Goal: Book appointment/travel/reservation

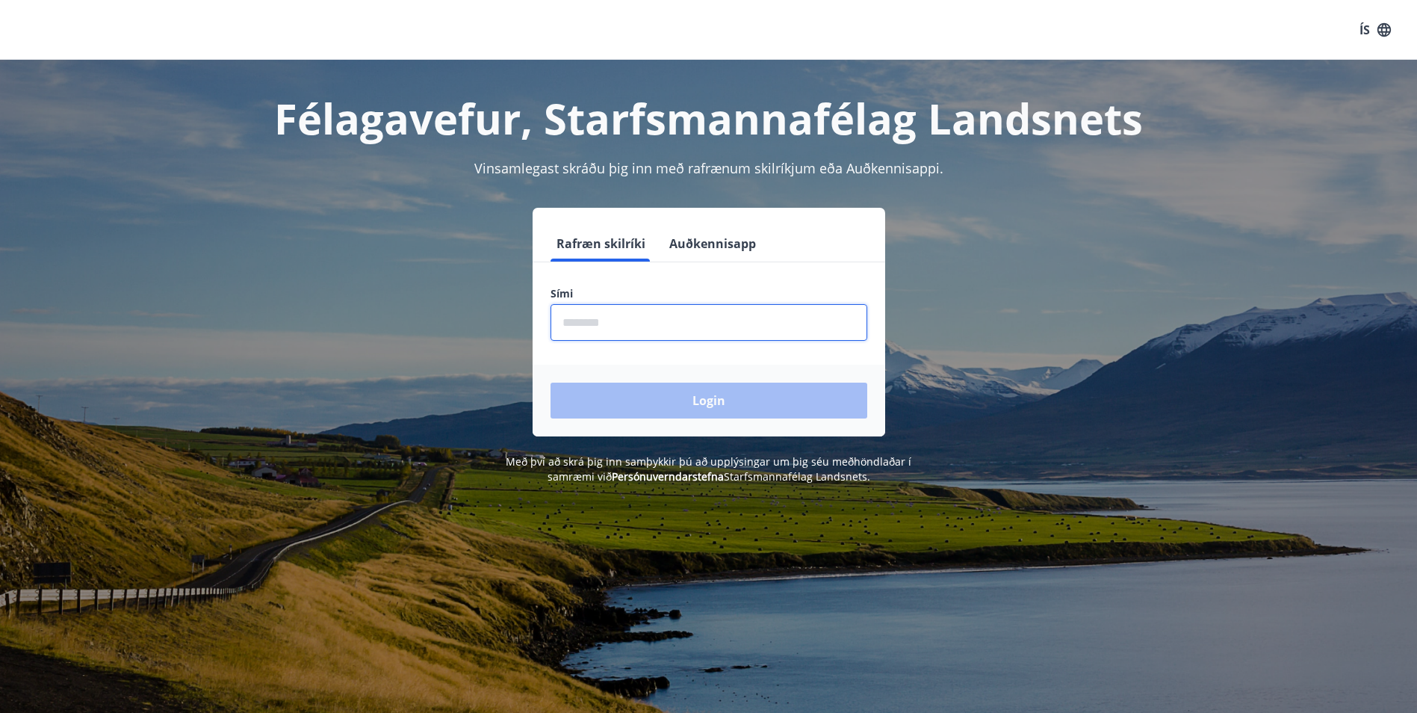
click at [661, 323] on input "phone" at bounding box center [709, 322] width 317 height 37
type input "********"
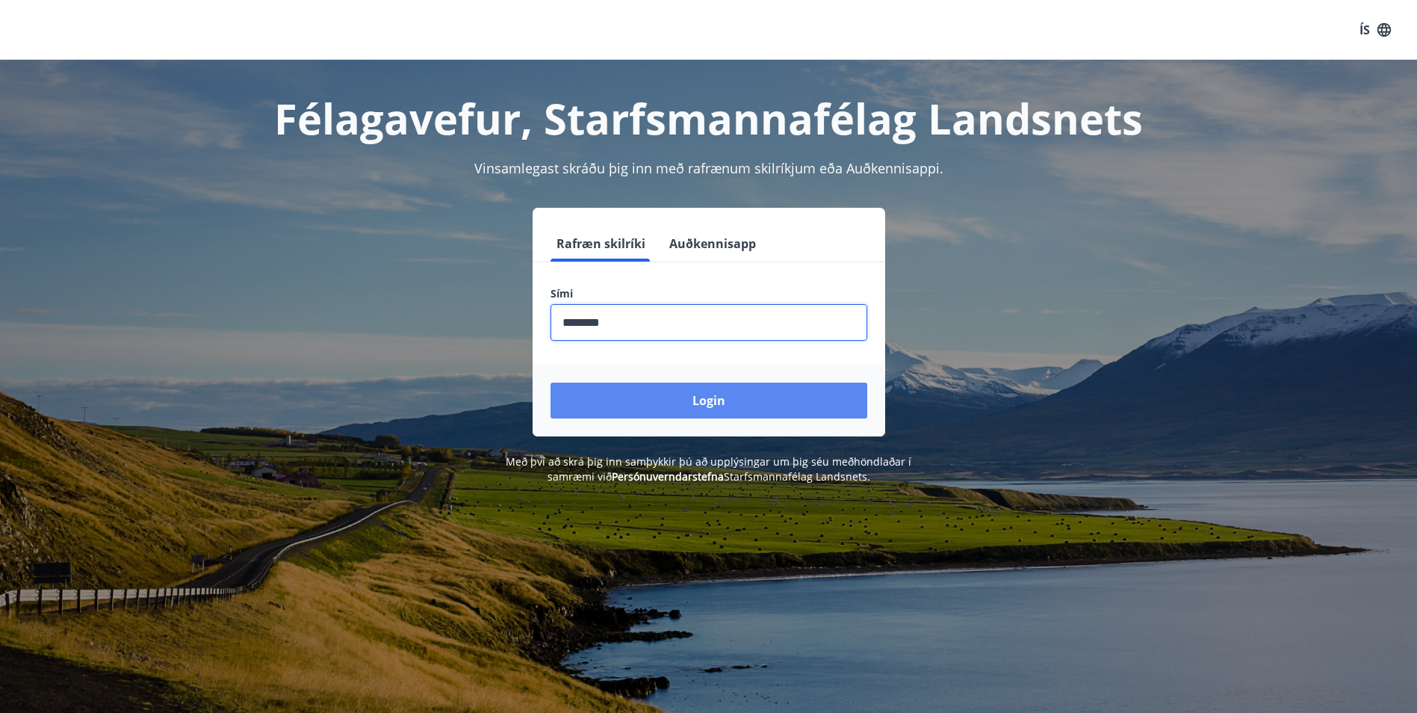
click at [675, 401] on button "Login" at bounding box center [709, 401] width 317 height 36
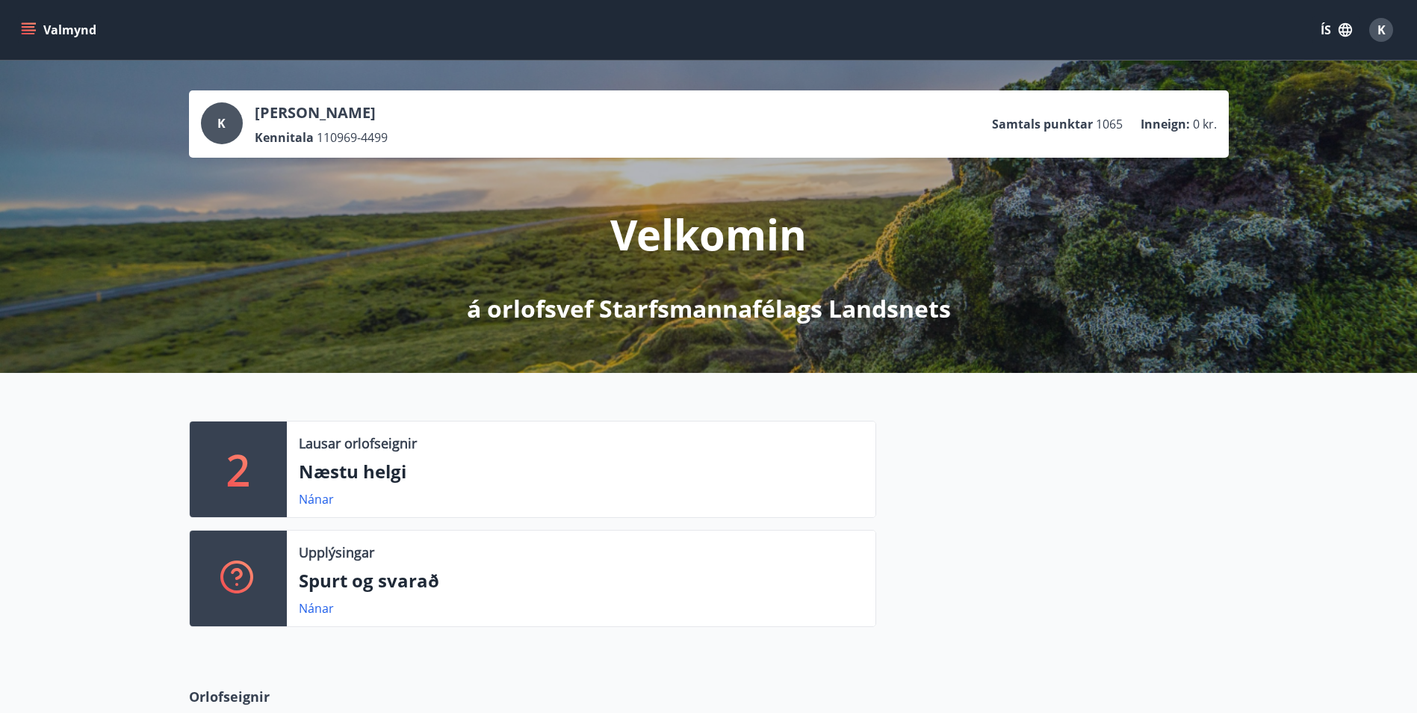
click at [30, 28] on icon "menu" at bounding box center [28, 26] width 13 height 1
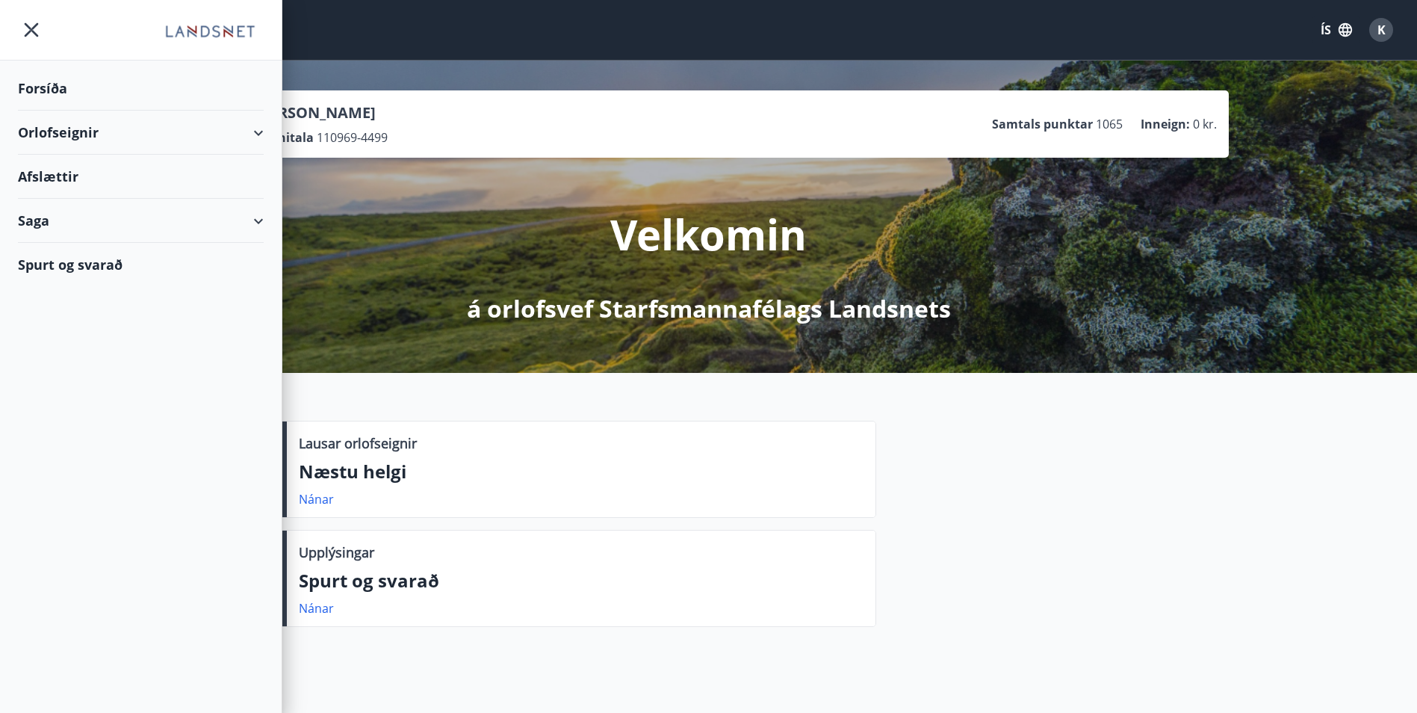
click at [258, 130] on div "Orlofseignir" at bounding box center [141, 133] width 246 height 44
click at [43, 199] on div "Bókunardagatal" at bounding box center [141, 201] width 222 height 31
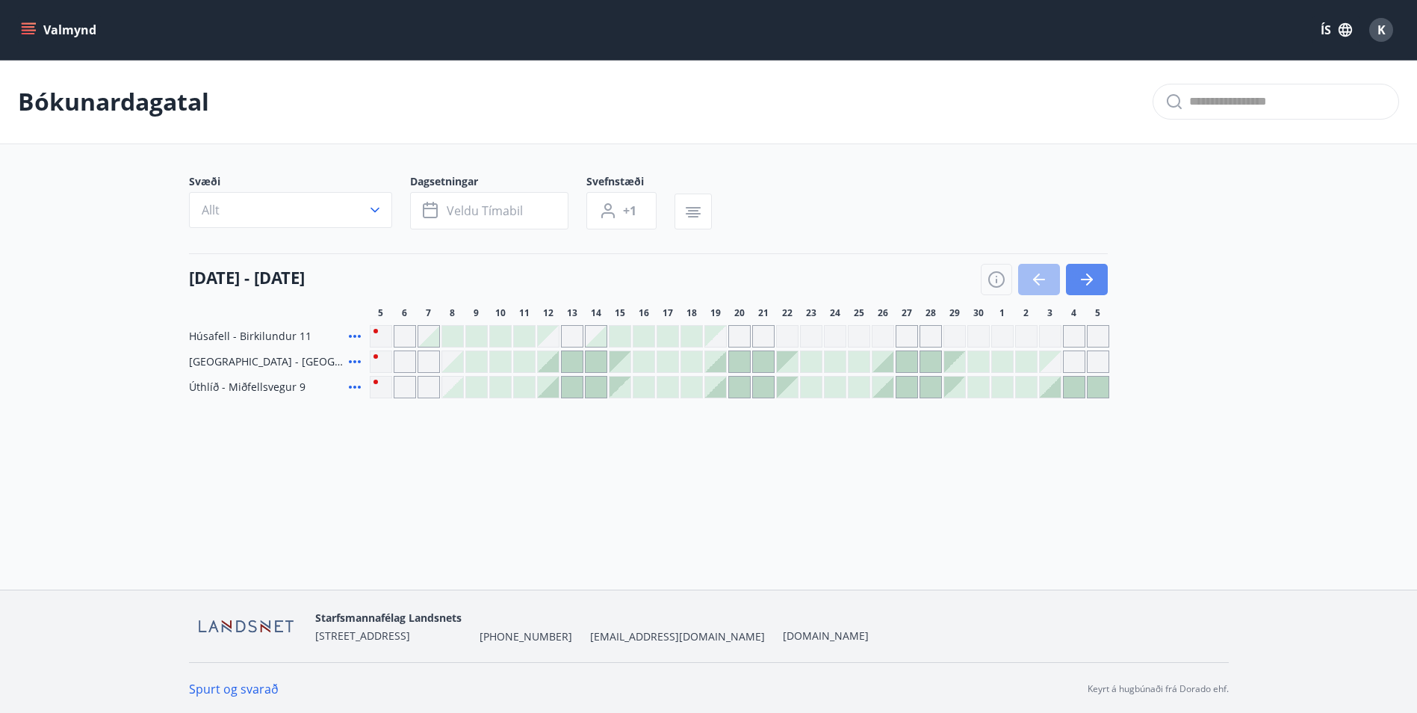
click at [1092, 281] on icon "button" at bounding box center [1087, 279] width 18 height 18
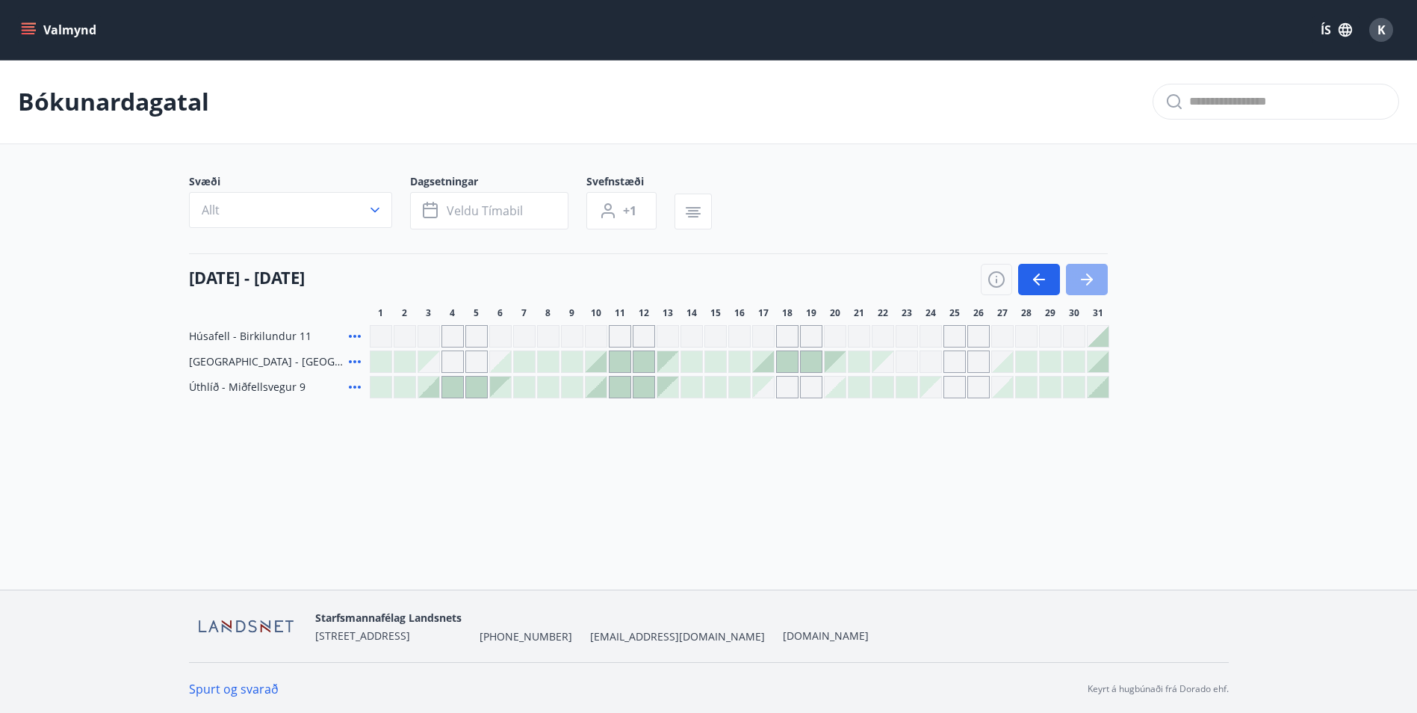
click at [1095, 276] on icon "button" at bounding box center [1087, 279] width 18 height 18
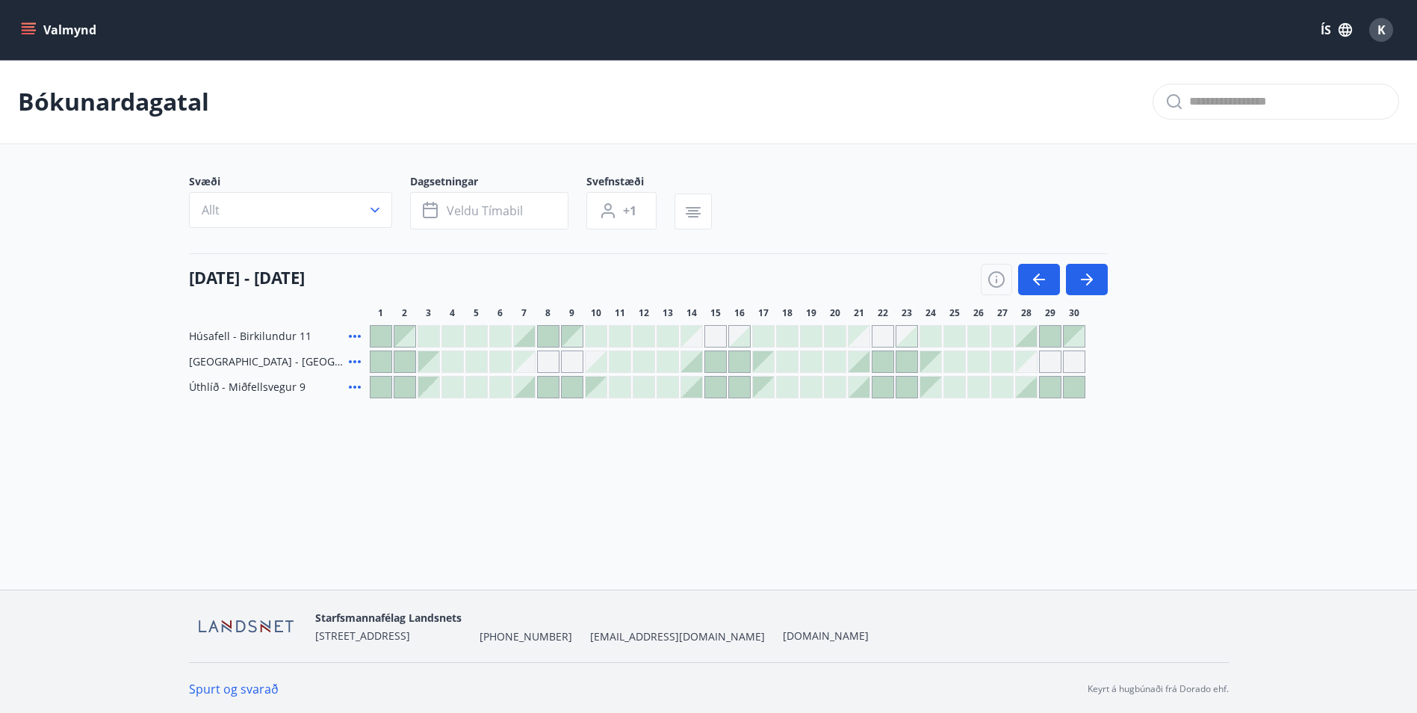
click at [381, 356] on div at bounding box center [381, 361] width 21 height 21
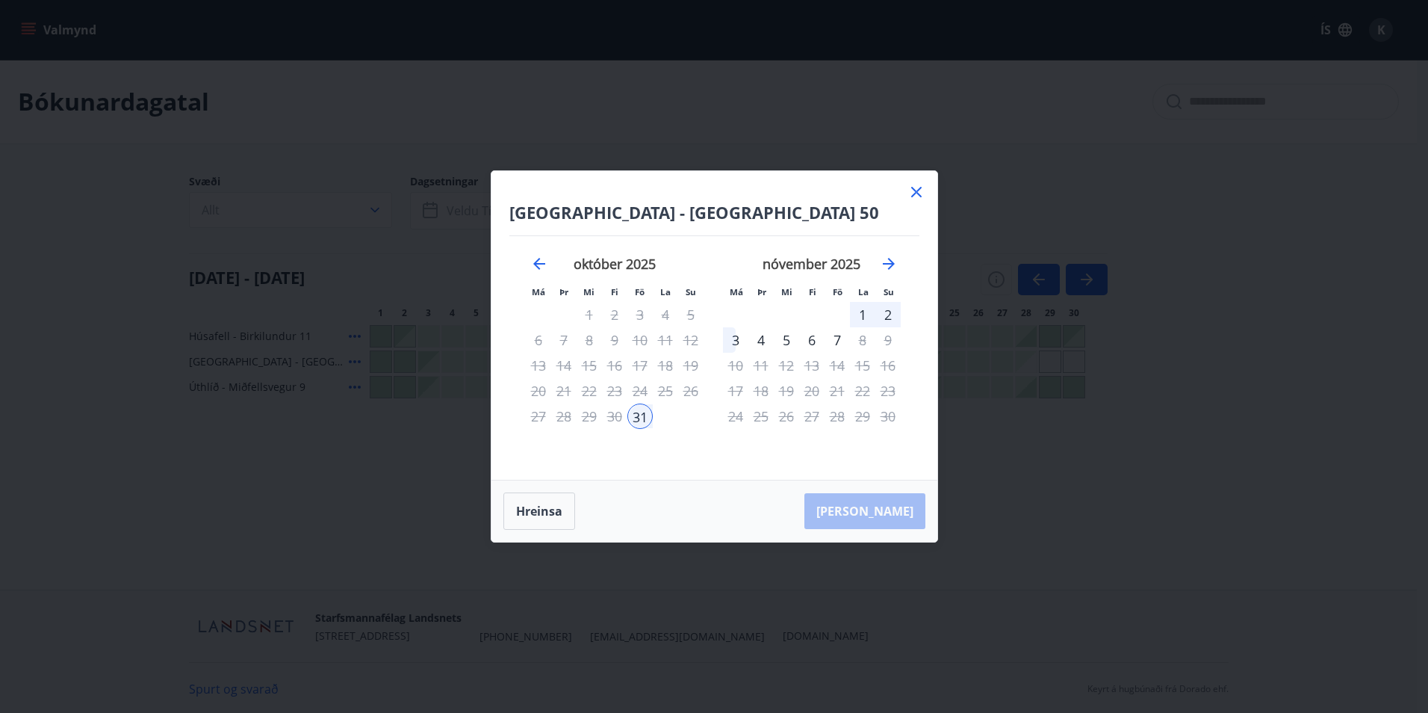
click at [888, 315] on div "2" at bounding box center [888, 314] width 25 height 25
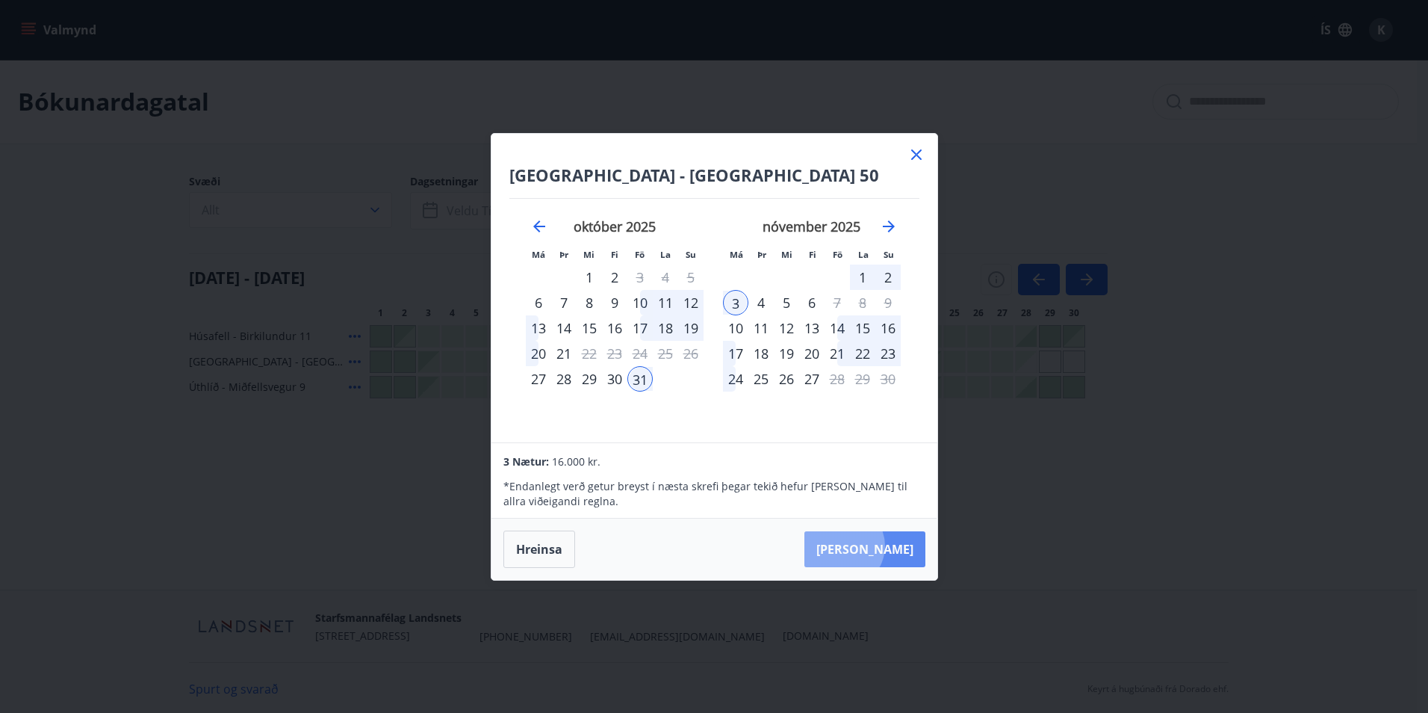
click at [889, 545] on button "Taka Frá" at bounding box center [865, 549] width 121 height 36
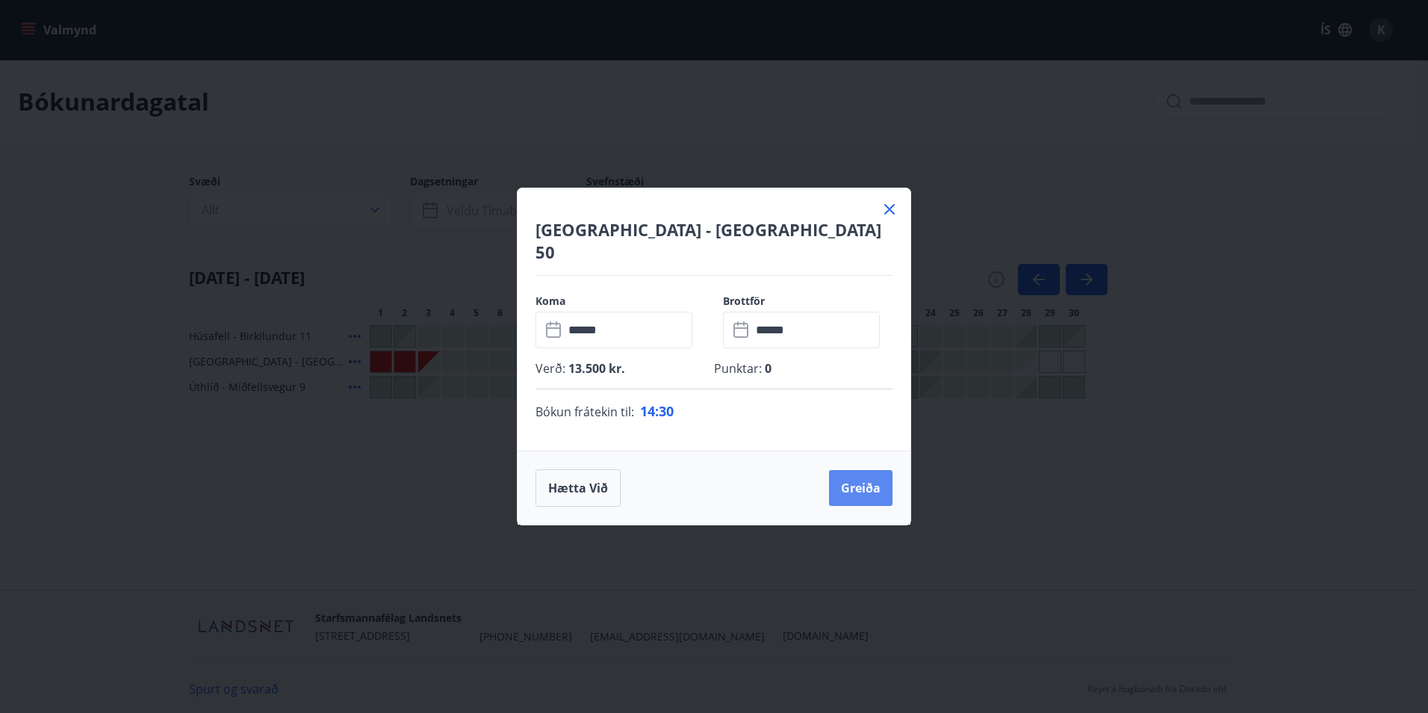
click at [858, 474] on button "Greiða" at bounding box center [861, 488] width 64 height 36
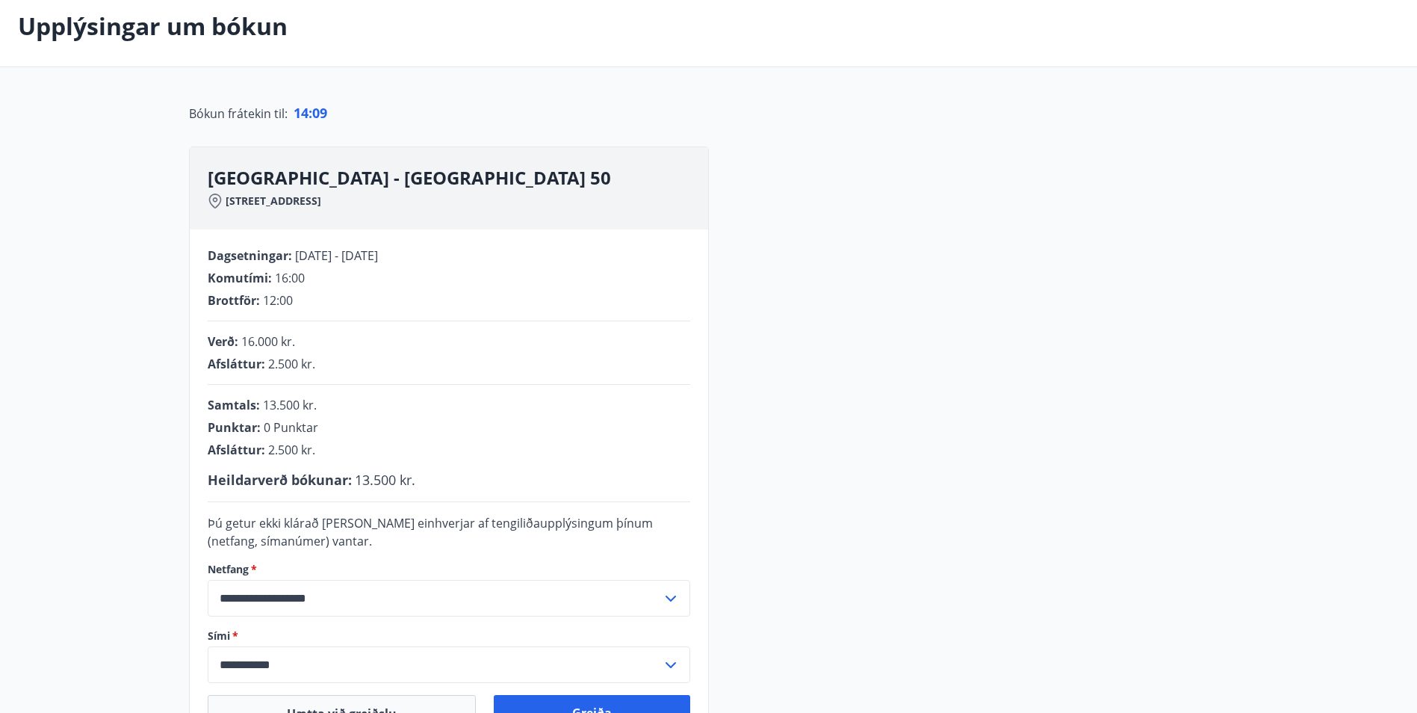
scroll to position [149, 0]
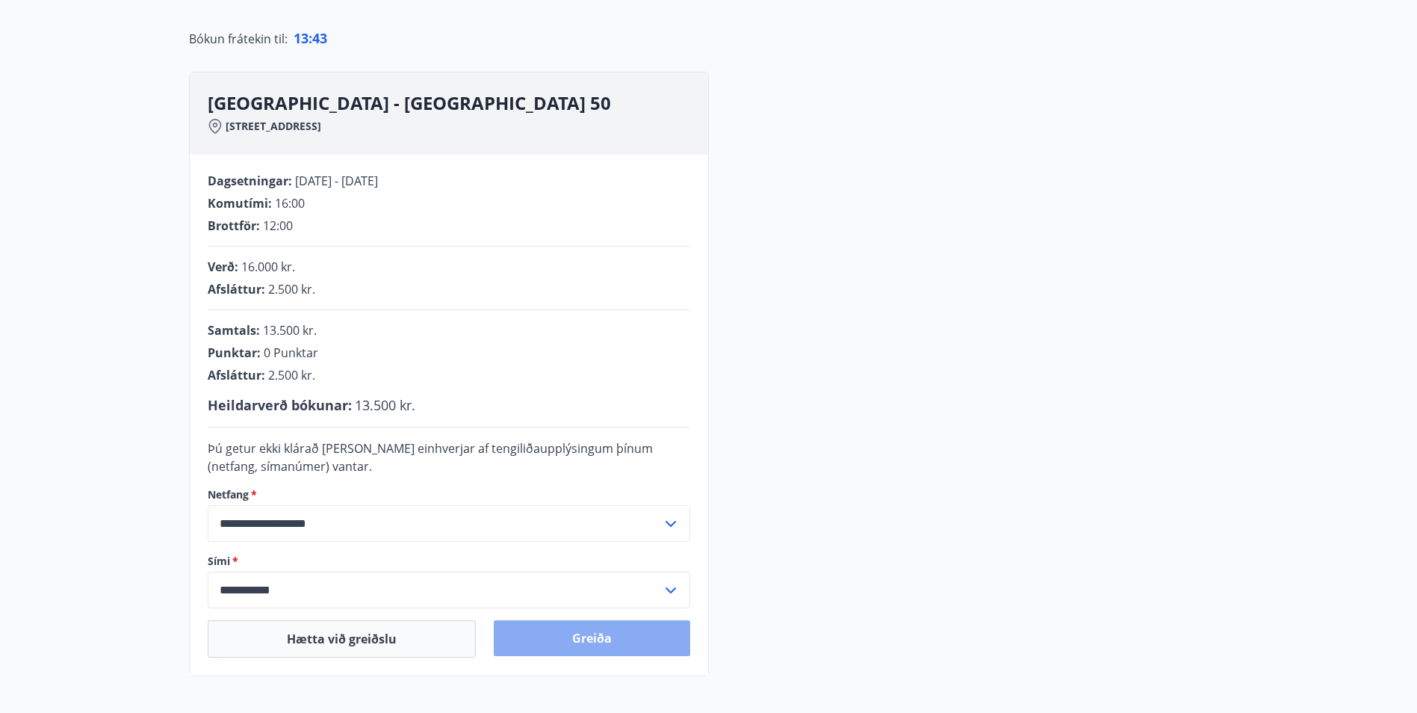
click at [593, 640] on button "Greiða" at bounding box center [592, 638] width 196 height 36
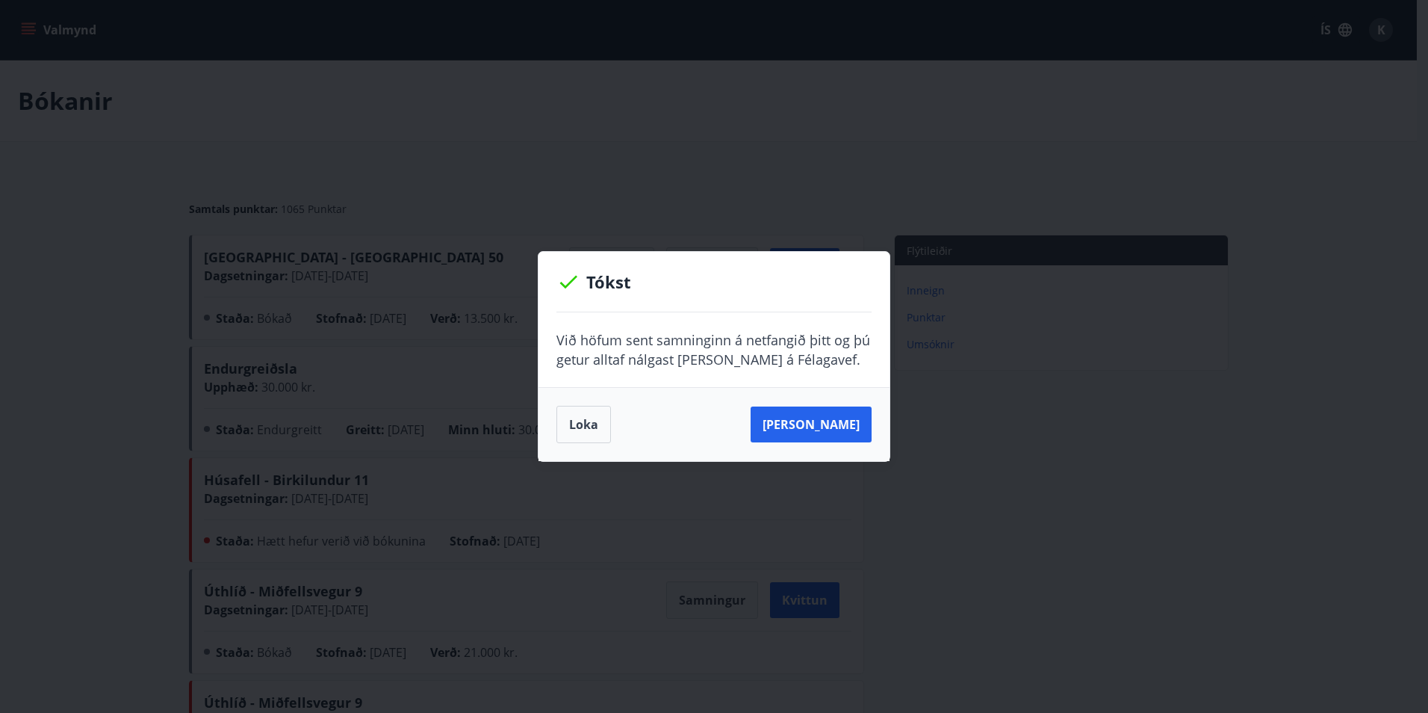
click at [570, 421] on button "Loka" at bounding box center [584, 424] width 55 height 37
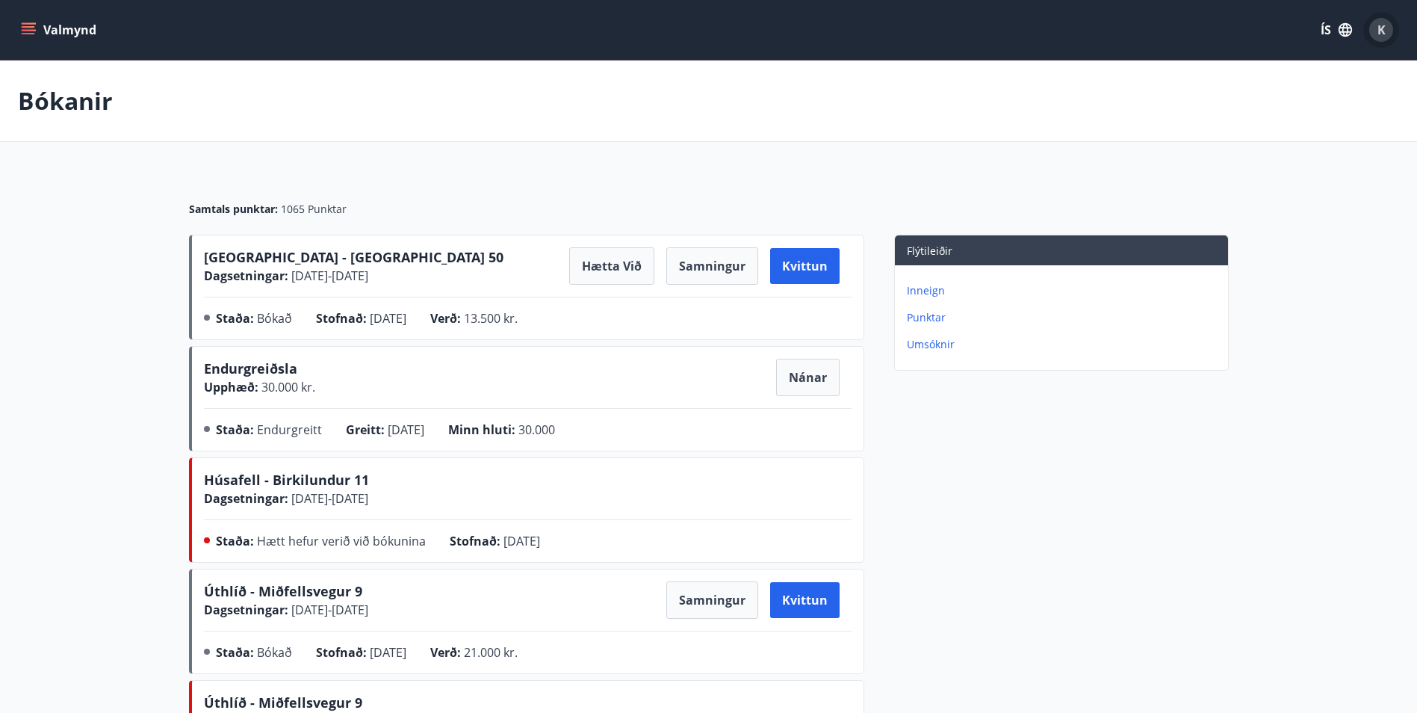
click at [1383, 25] on span "K" at bounding box center [1382, 30] width 8 height 16
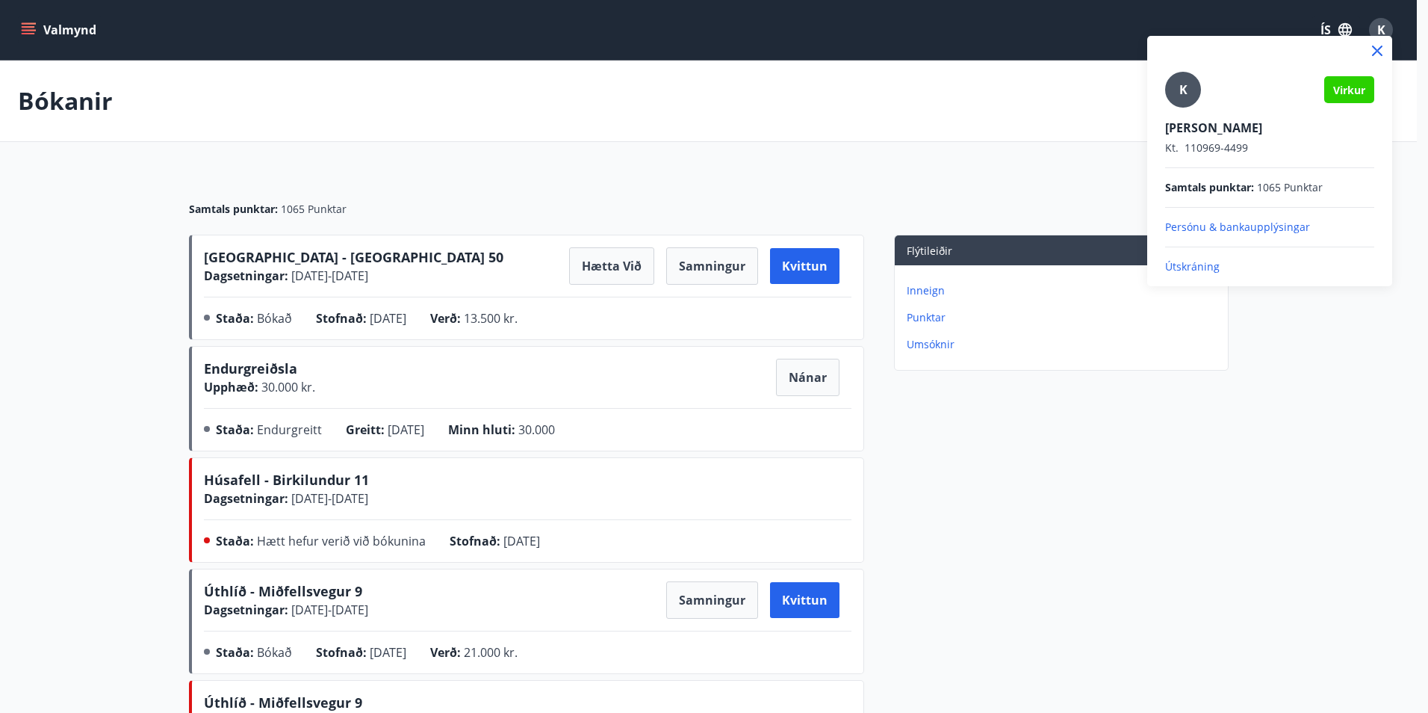
click at [1186, 262] on p "Útskráning" at bounding box center [1269, 266] width 209 height 15
